Goal: Obtain resource: Obtain resource

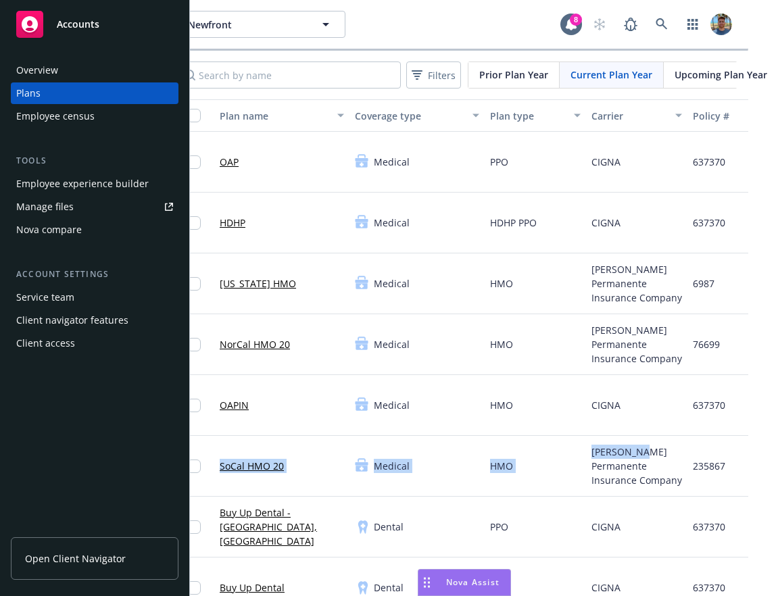
scroll to position [0, 355]
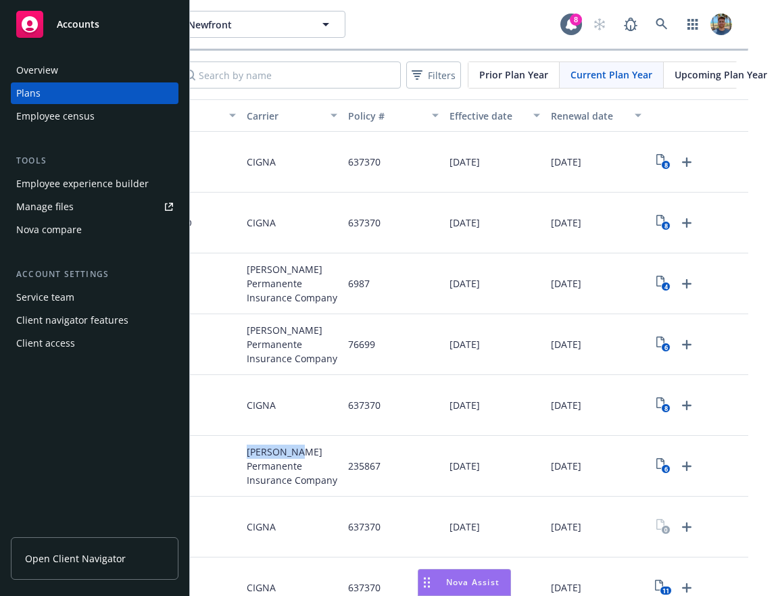
drag, startPoint x: 632, startPoint y: 456, endPoint x: 923, endPoint y: 383, distance: 299.7
click at [778, 383] on html "Accounts Overview Plans Employee census Tools Employee experience builder Manag…" at bounding box center [389, 298] width 778 height 596
click at [656, 163] on icon "8" at bounding box center [663, 162] width 14 height 16
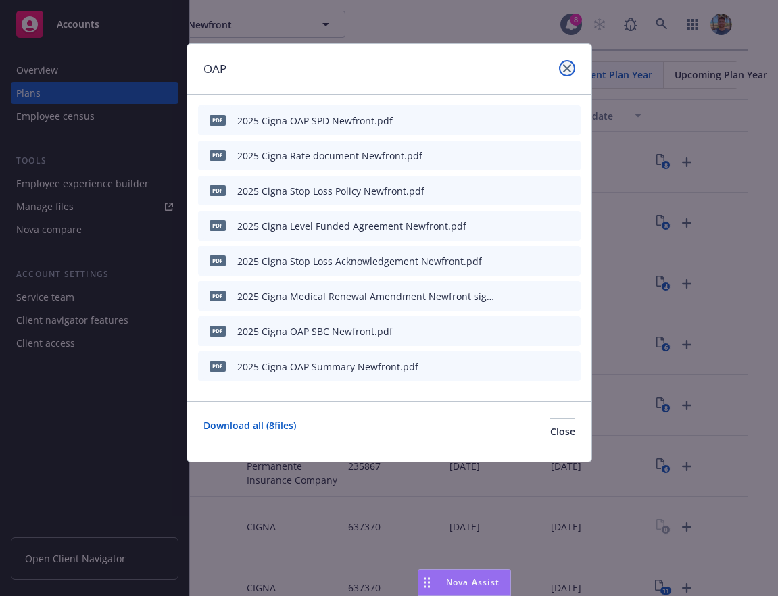
click at [567, 70] on icon "close" at bounding box center [567, 68] width 8 height 8
